Goal: Task Accomplishment & Management: Use online tool/utility

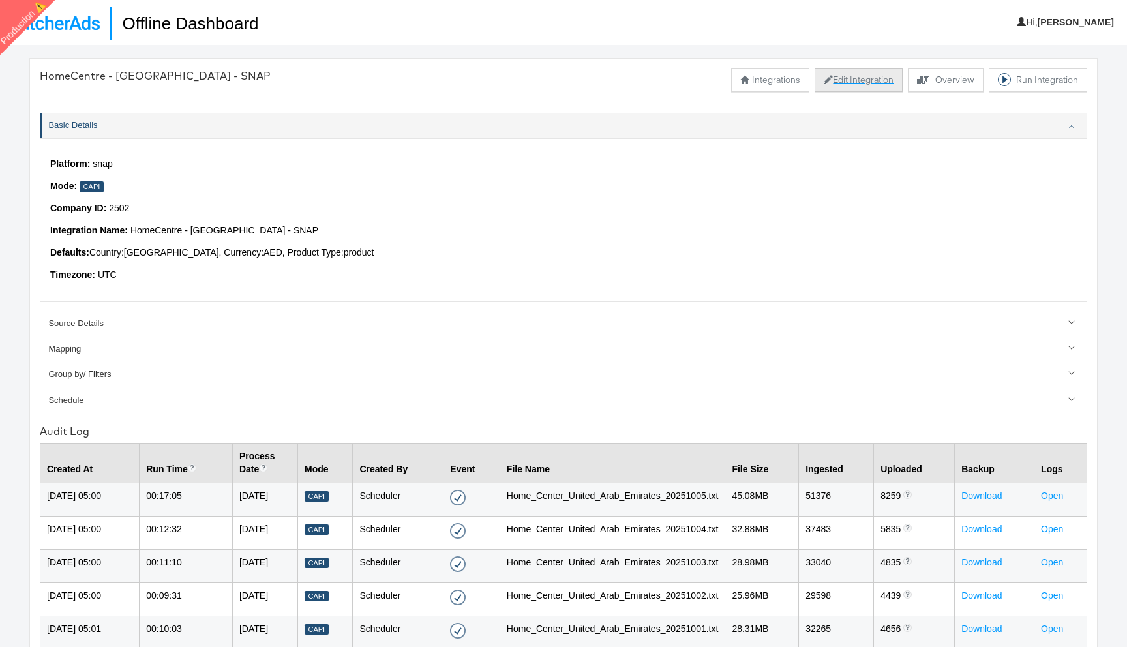
click at [862, 83] on button "Edit Integration" at bounding box center [858, 79] width 88 height 23
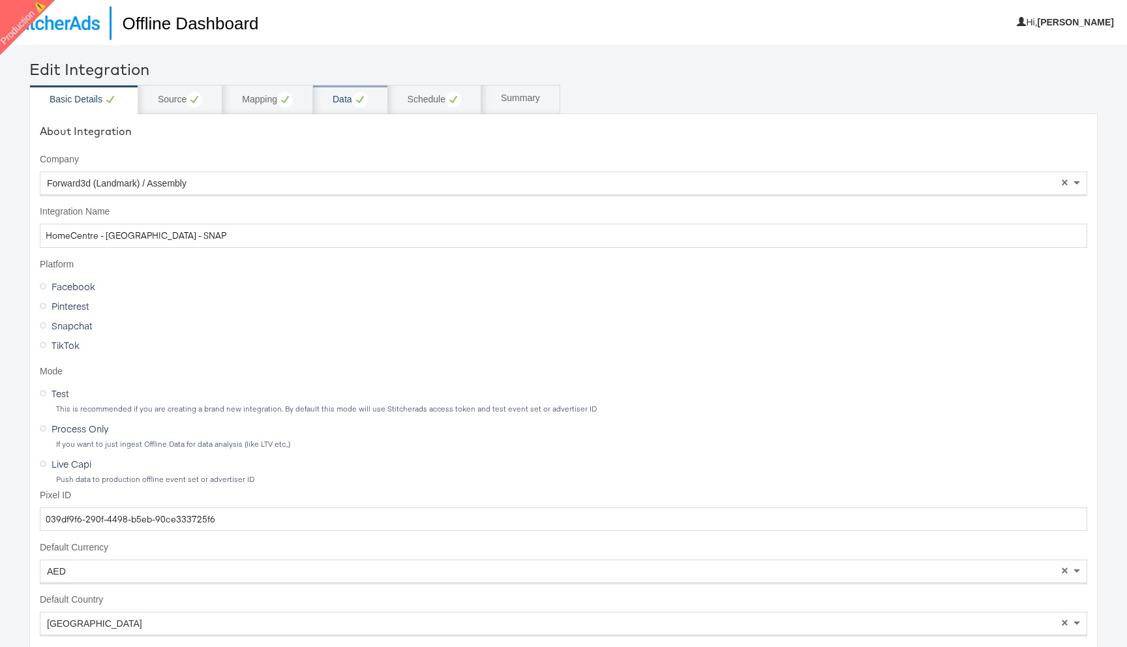
click at [362, 111] on div "Data" at bounding box center [350, 99] width 75 height 29
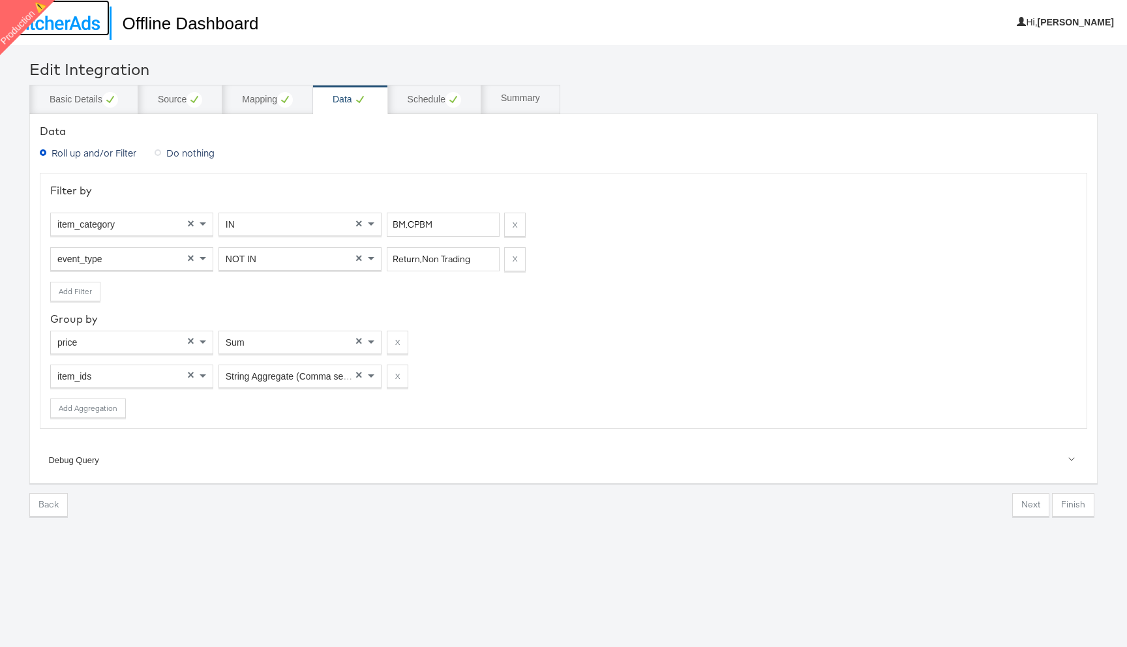
click at [79, 32] on link at bounding box center [55, 18] width 110 height 36
